Goal: Task Accomplishment & Management: Complete application form

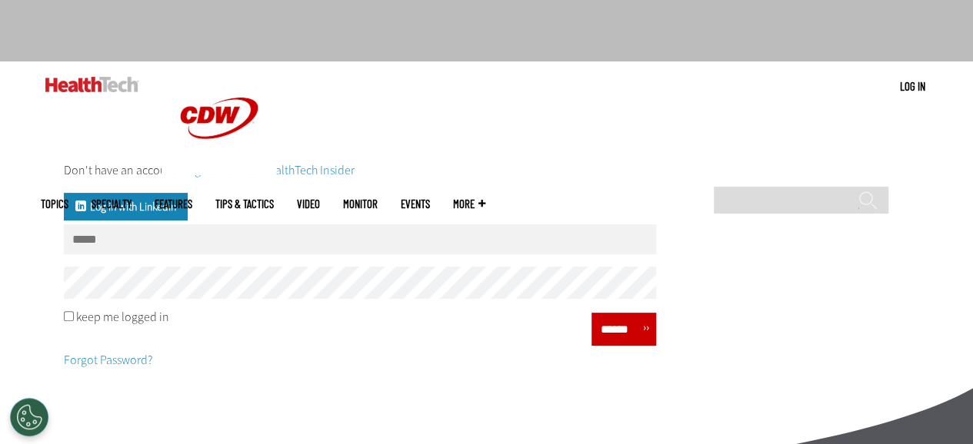
click at [289, 170] on link "Register to be a HealthTech Insider" at bounding box center [267, 170] width 173 height 16
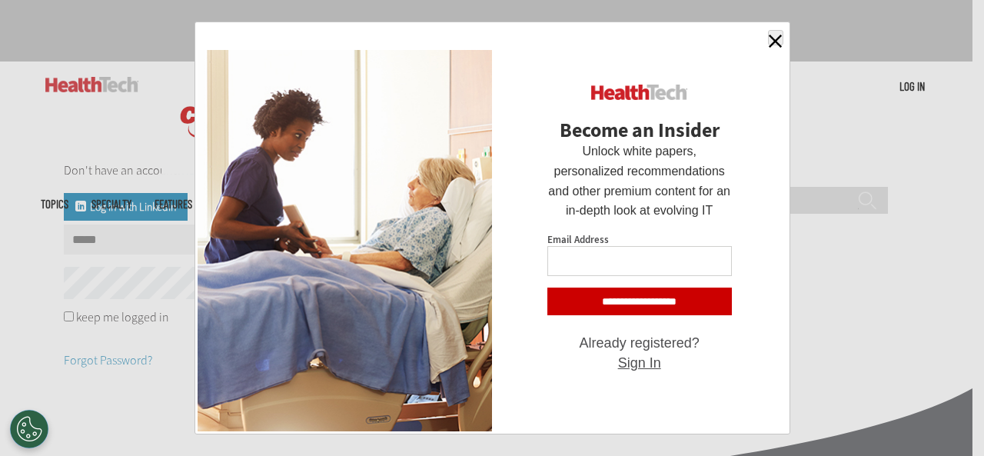
click at [781, 39] on span "button" at bounding box center [775, 41] width 13 height 13
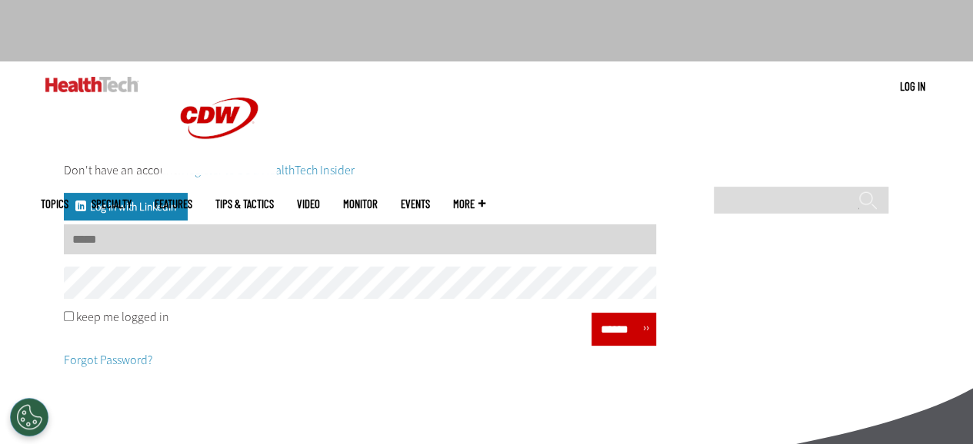
scroll to position [154, 0]
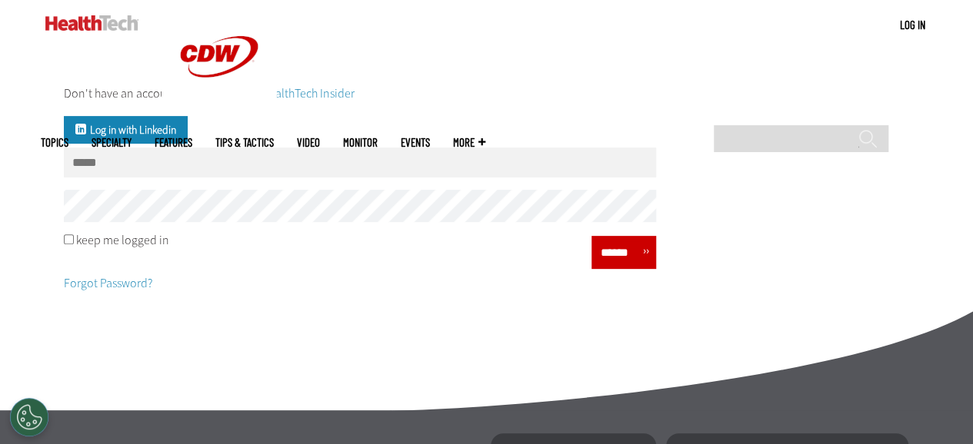
drag, startPoint x: 974, startPoint y: 110, endPoint x: 977, endPoint y: 16, distance: 93.9
click at [972, 55] on html "Skip to main content Become an Insider Sign up today to receive premium content…" at bounding box center [486, 314] width 973 height 937
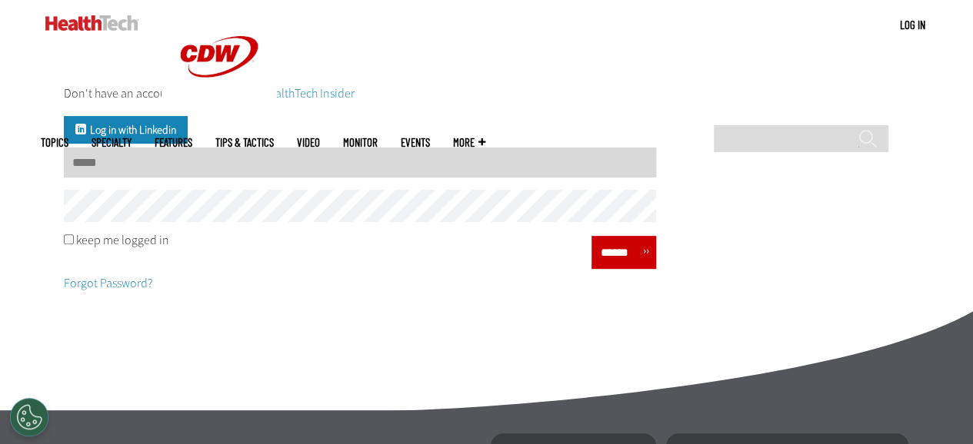
click at [190, 174] on input "Username" at bounding box center [360, 163] width 592 height 30
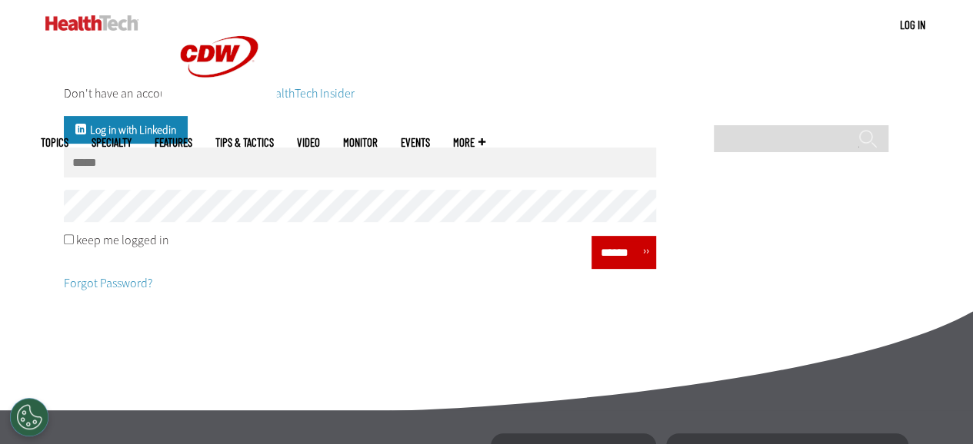
click at [768, 113] on div "Don't have an account? Register to be a HealthTech Insider Log in with Linkedin…" at bounding box center [487, 187] width 892 height 283
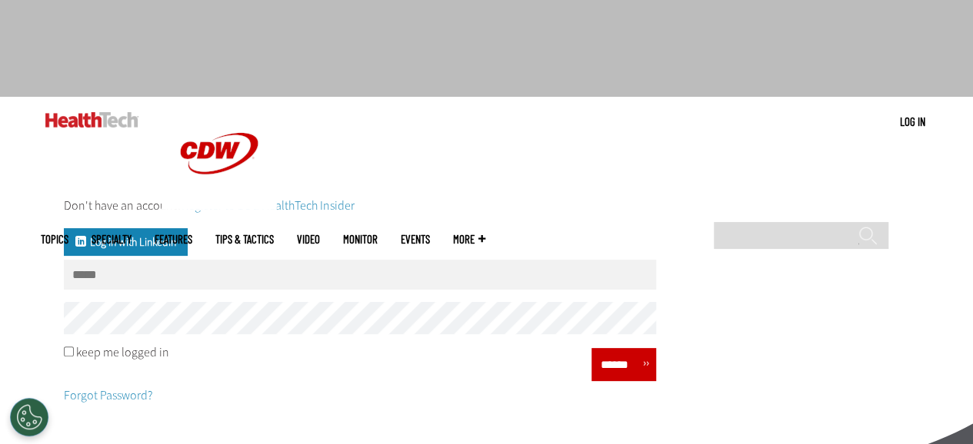
scroll to position [0, 0]
